Goal: Browse casually

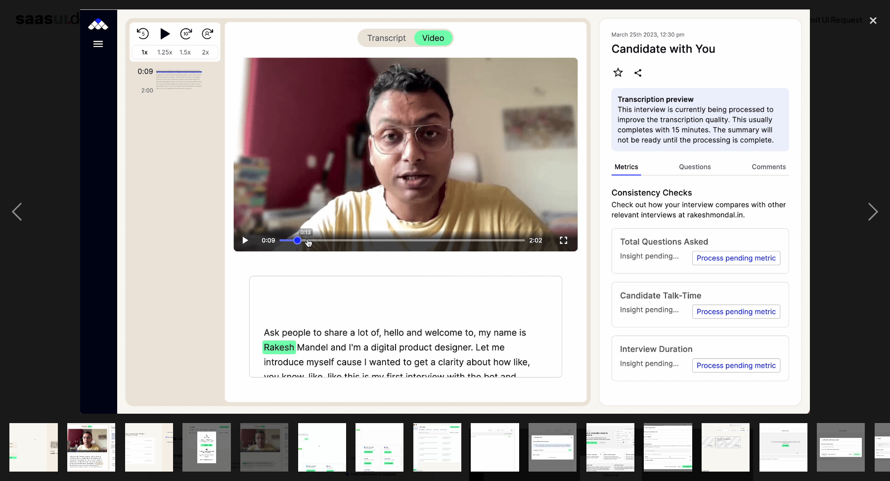
scroll to position [132, 0]
click at [877, 21] on div "close lightbox" at bounding box center [873, 20] width 34 height 22
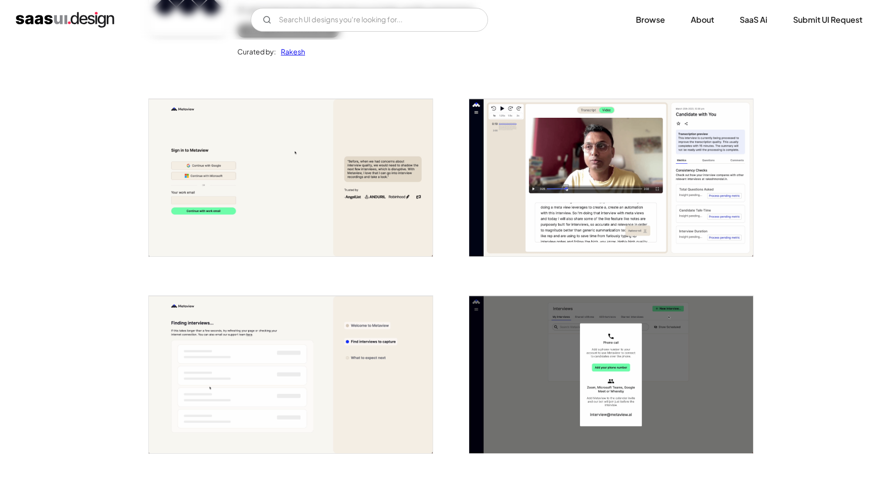
scroll to position [0, 0]
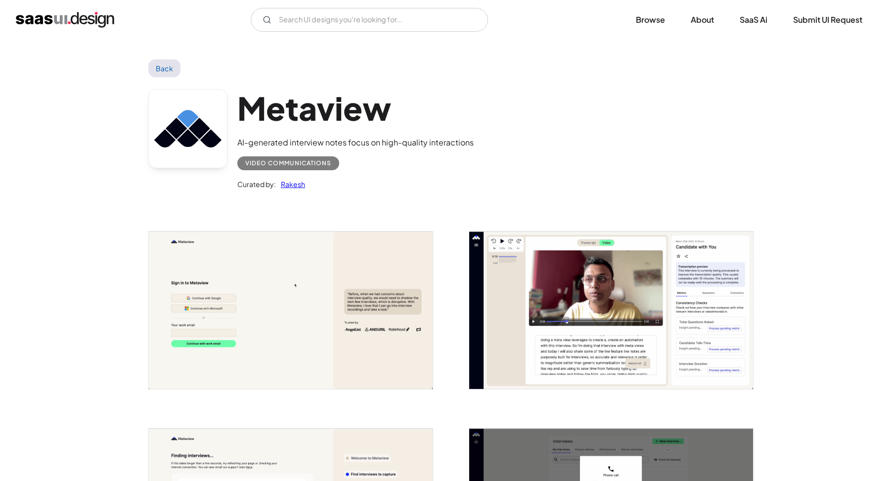
click at [96, 21] on img "home" at bounding box center [65, 20] width 98 height 16
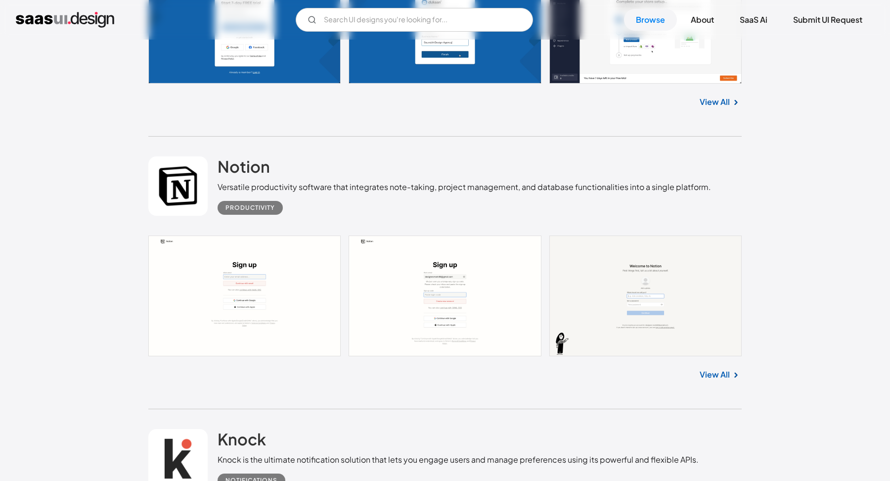
scroll to position [5564, 0]
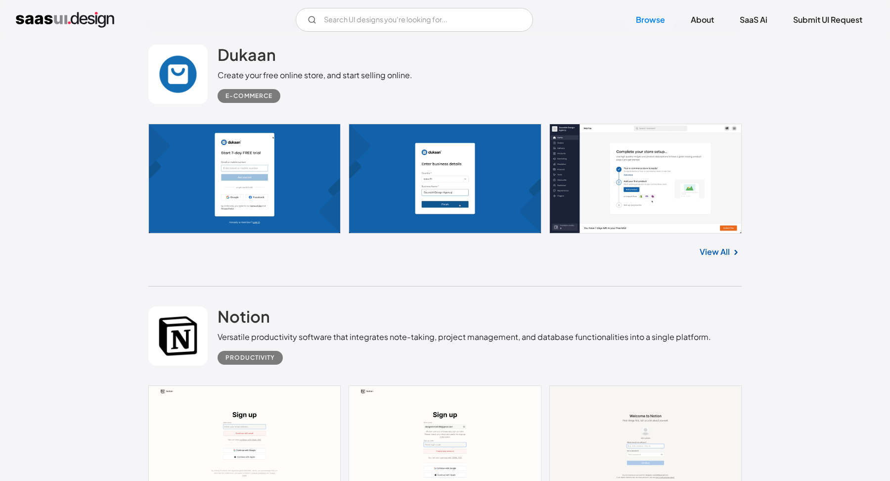
click at [654, 143] on link at bounding box center [444, 179] width 593 height 110
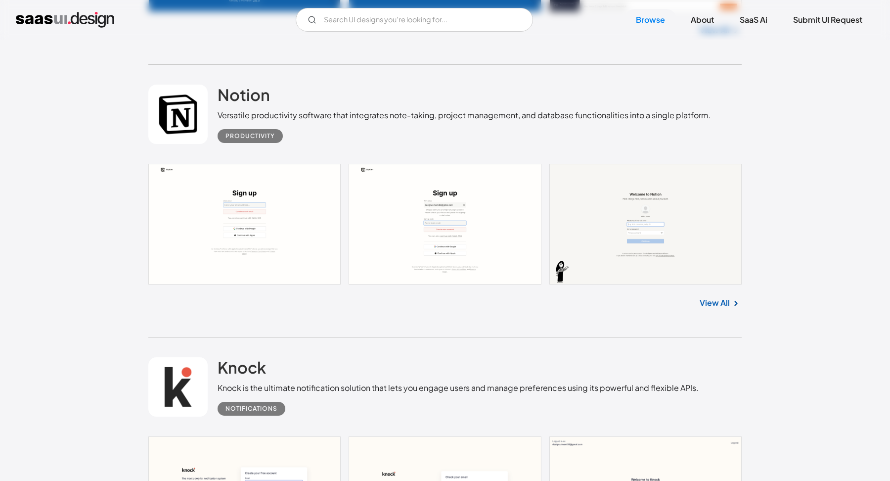
scroll to position [5786, 0]
click at [458, 203] on link at bounding box center [444, 223] width 593 height 121
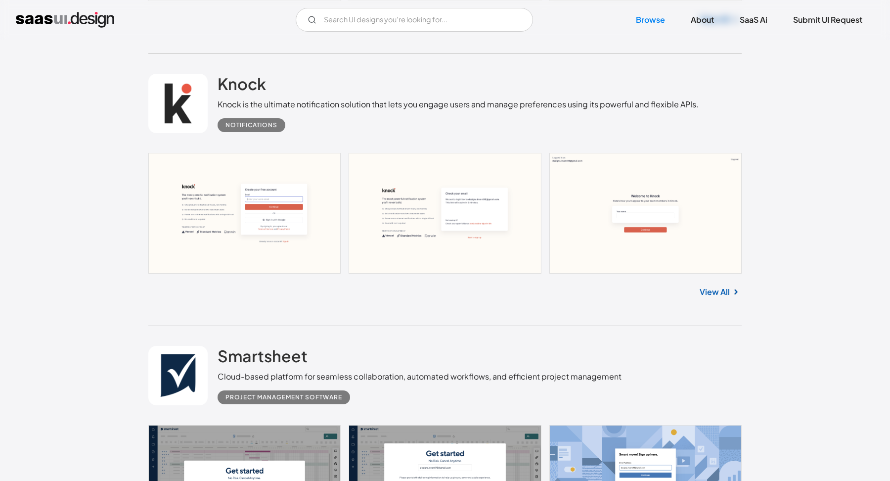
scroll to position [6067, 0]
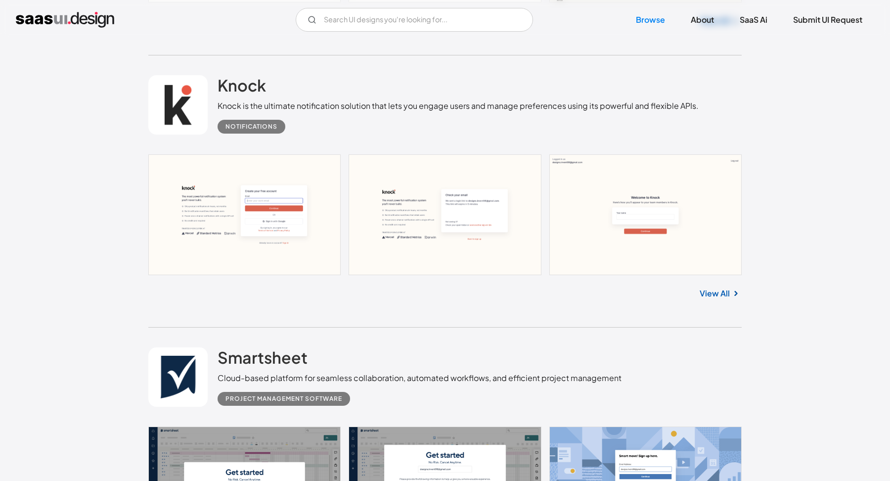
click at [568, 226] on link at bounding box center [444, 214] width 593 height 121
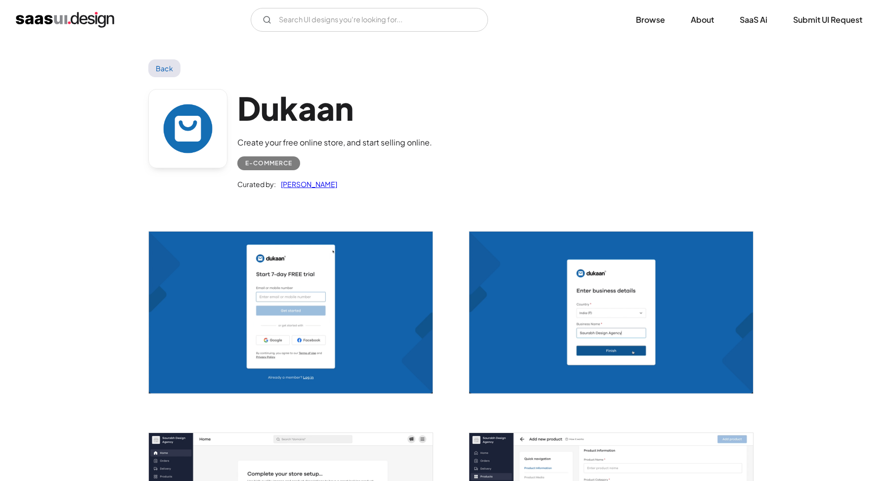
scroll to position [248, 0]
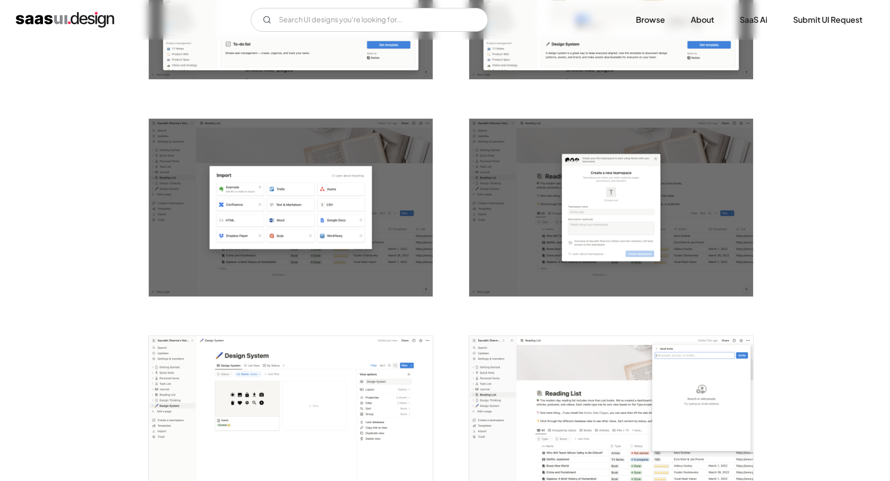
scroll to position [2304, 0]
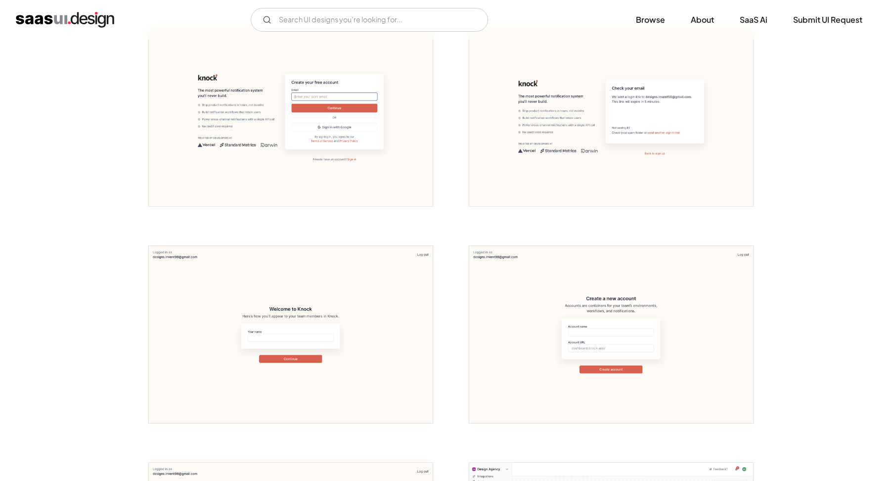
scroll to position [779, 0]
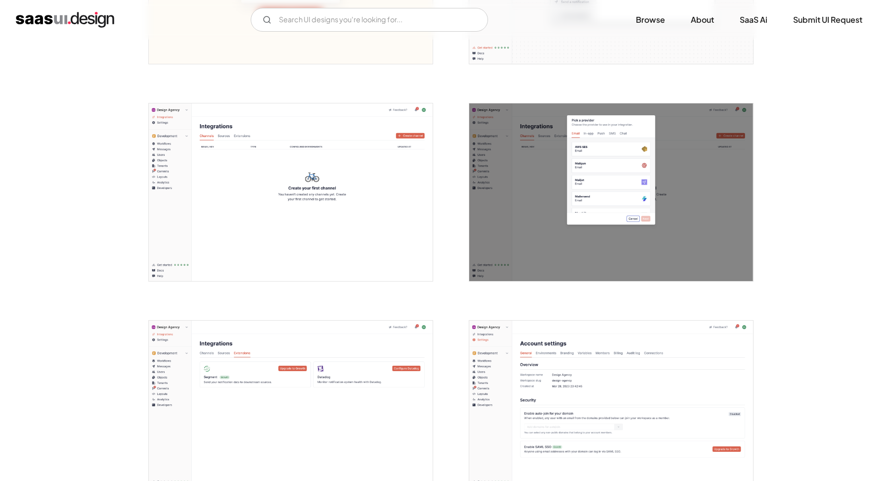
click at [273, 127] on img "open lightbox" at bounding box center [291, 191] width 284 height 177
